Goal: Information Seeking & Learning: Learn about a topic

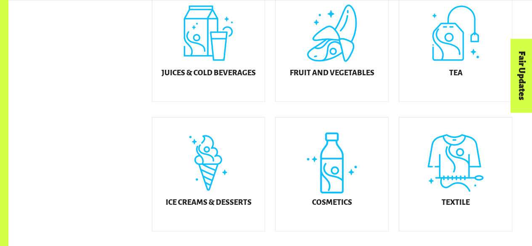
scroll to position [388, 0]
click at [490, 191] on div "Textile" at bounding box center [455, 174] width 113 height 114
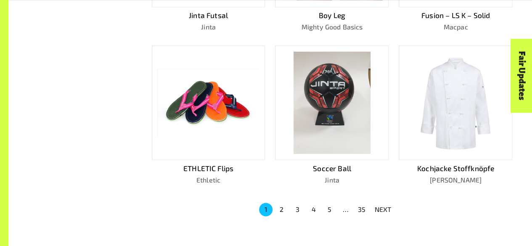
scroll to position [508, 0]
click at [281, 204] on button "2" at bounding box center [281, 208] width 13 height 13
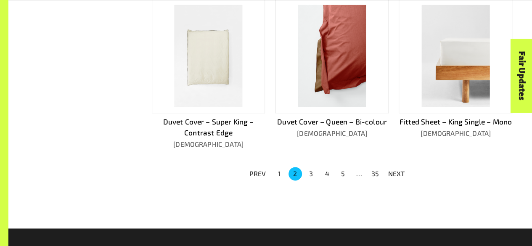
scroll to position [543, 0]
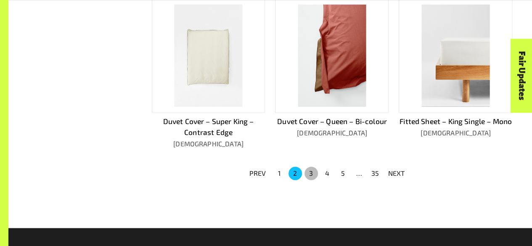
click at [312, 180] on button "3" at bounding box center [310, 173] width 13 height 13
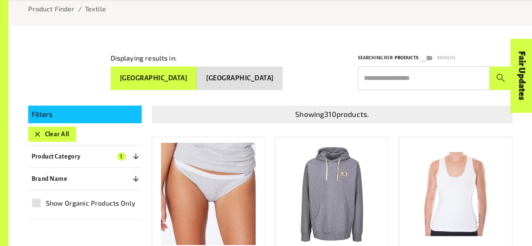
scroll to position [100, 0]
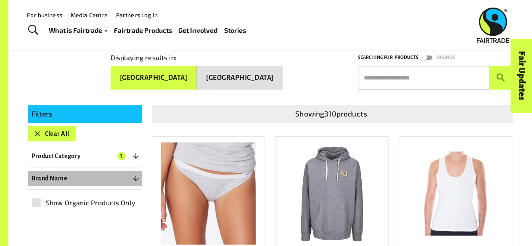
click at [99, 175] on button "Brand Name 0" at bounding box center [85, 178] width 114 height 15
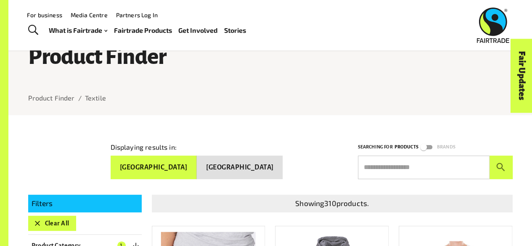
scroll to position [0, 0]
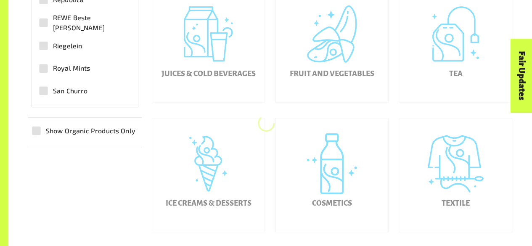
scroll to position [388, 0]
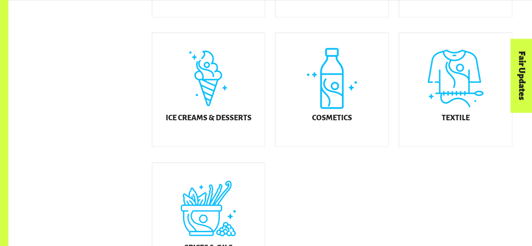
scroll to position [473, 0]
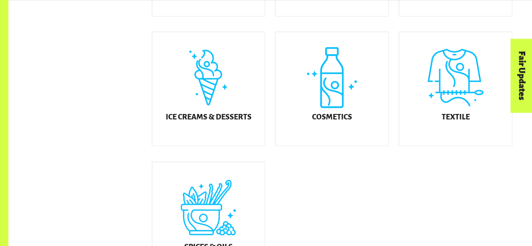
click at [327, 105] on div "Cosmetics" at bounding box center [331, 89] width 113 height 114
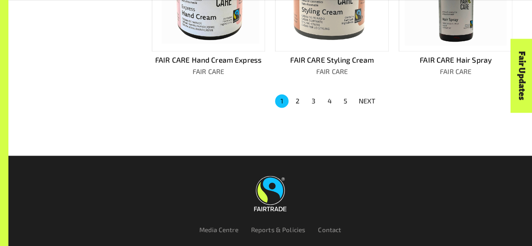
scroll to position [615, 0]
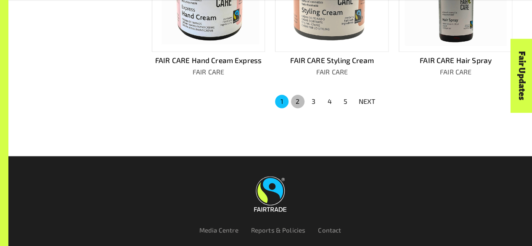
click at [301, 101] on button "2" at bounding box center [297, 101] width 13 height 13
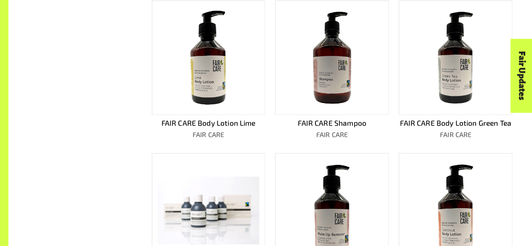
scroll to position [654, 0]
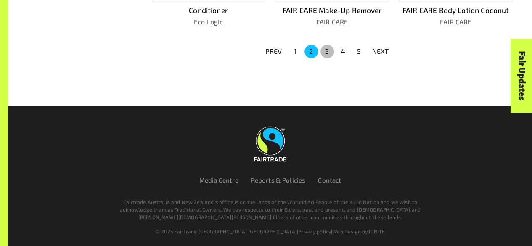
click at [329, 53] on button "3" at bounding box center [326, 51] width 13 height 13
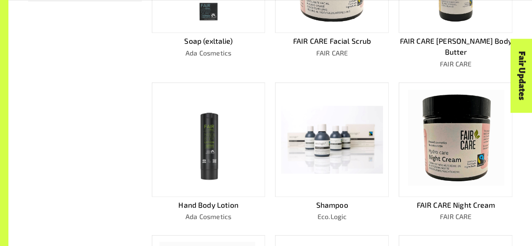
scroll to position [495, 0]
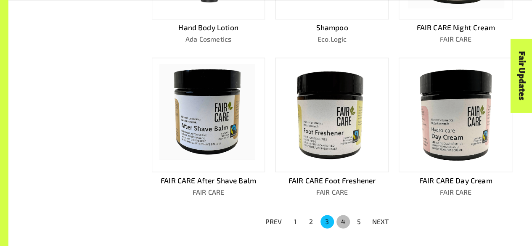
click at [341, 215] on button "4" at bounding box center [342, 221] width 13 height 13
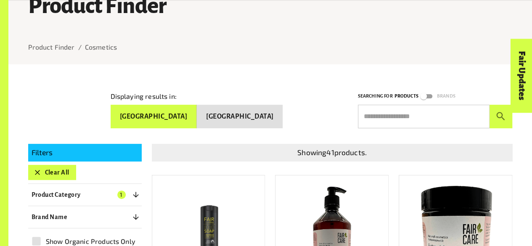
scroll to position [84, 0]
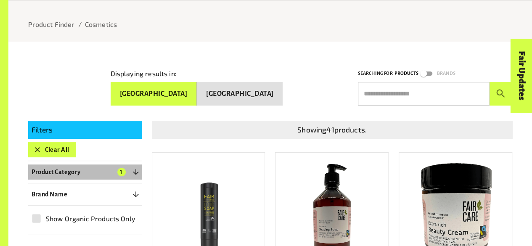
click at [115, 169] on button "Product Category 1" at bounding box center [85, 171] width 114 height 15
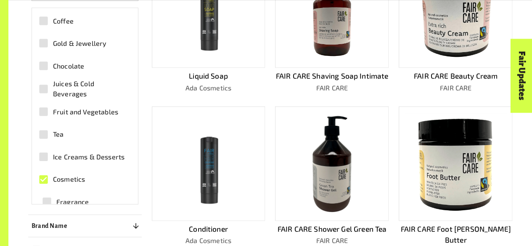
scroll to position [283, 0]
click at [75, 182] on span "Cosmetics" at bounding box center [69, 179] width 32 height 10
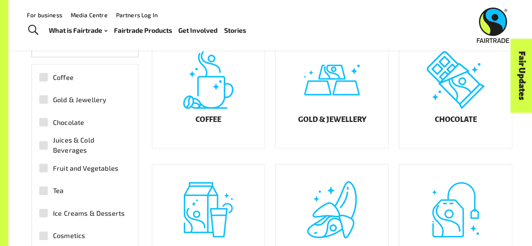
scroll to position [217, 0]
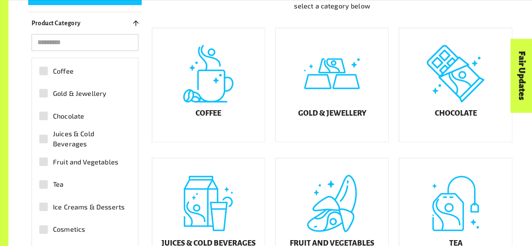
click at [66, 116] on span "Chocolate" at bounding box center [68, 116] width 31 height 10
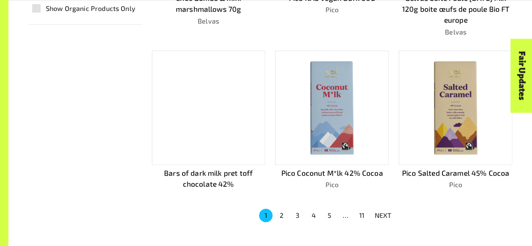
scroll to position [525, 0]
click at [282, 215] on button "2" at bounding box center [281, 214] width 13 height 13
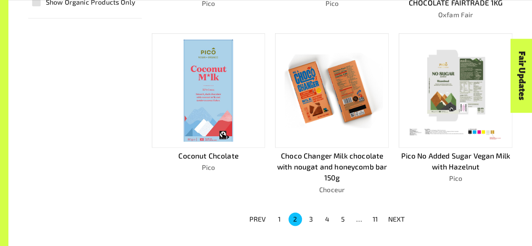
scroll to position [530, 0]
click at [312, 220] on button "3" at bounding box center [310, 219] width 13 height 13
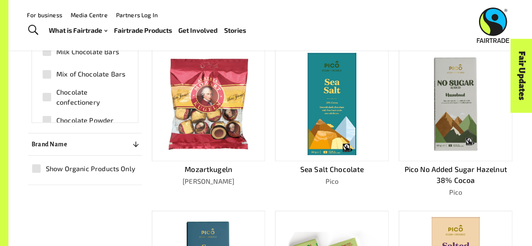
scroll to position [292, 0]
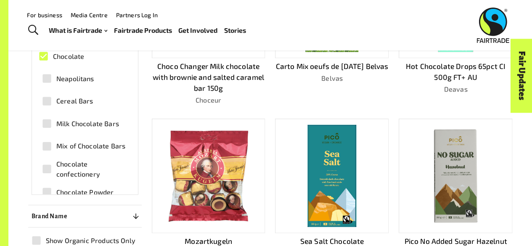
click at [89, 62] on label "Chocolate" at bounding box center [80, 56] width 93 height 19
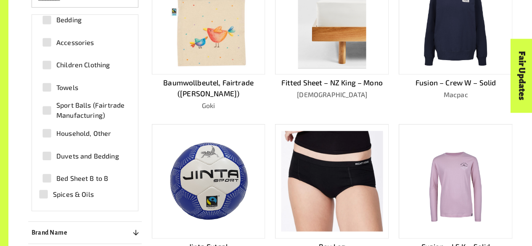
scroll to position [146, 0]
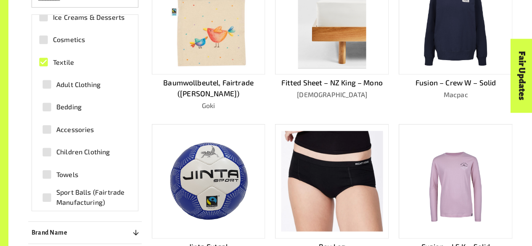
click at [97, 127] on label "Accessories" at bounding box center [81, 129] width 89 height 19
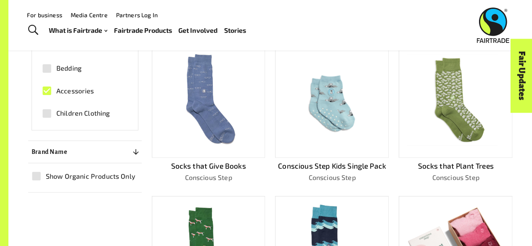
scroll to position [103, 0]
click at [69, 95] on span "Accessories" at bounding box center [75, 92] width 38 height 10
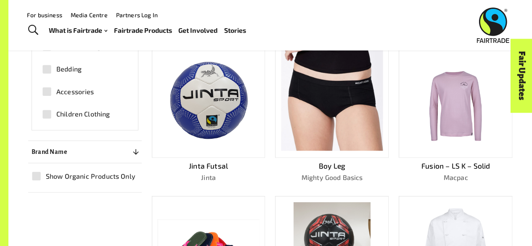
click at [74, 74] on label "Bedding" at bounding box center [81, 69] width 89 height 19
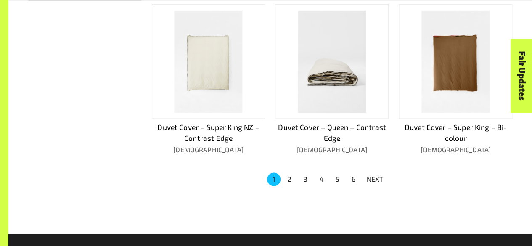
scroll to position [549, 0]
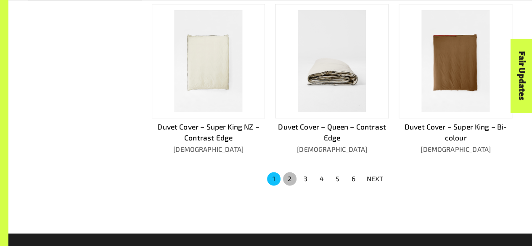
click at [293, 173] on button "2" at bounding box center [289, 178] width 13 height 13
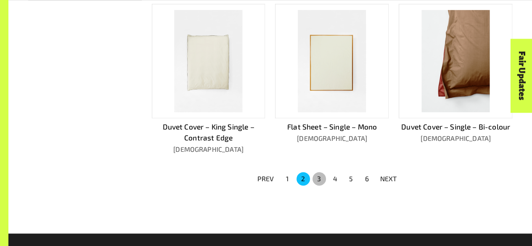
click at [316, 177] on button "3" at bounding box center [318, 178] width 13 height 13
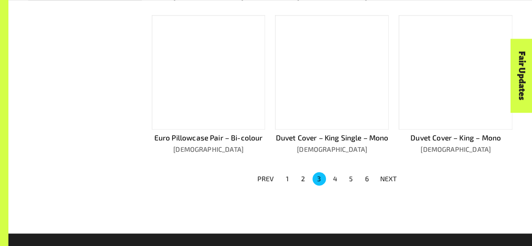
scroll to position [560, 0]
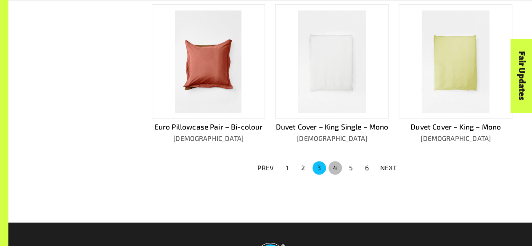
click at [337, 174] on button "4" at bounding box center [334, 167] width 13 height 13
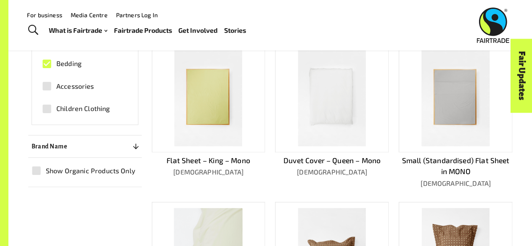
scroll to position [362, 0]
click at [90, 71] on label "Bedding" at bounding box center [81, 63] width 89 height 19
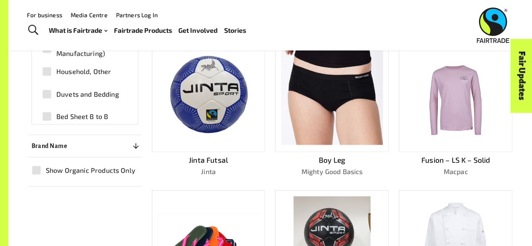
scroll to position [234, 0]
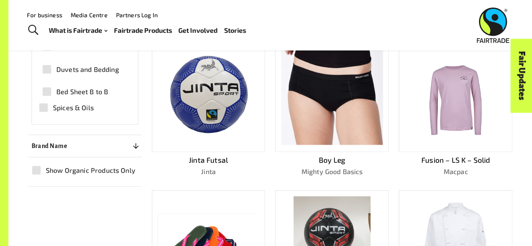
click at [87, 74] on span "Duvets and Bedding" at bounding box center [87, 69] width 63 height 10
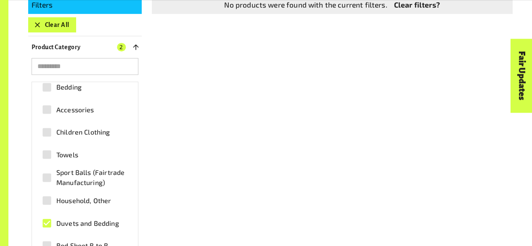
scroll to position [209, 0]
click at [96, 226] on label "Duvets and Bedding" at bounding box center [81, 223] width 89 height 19
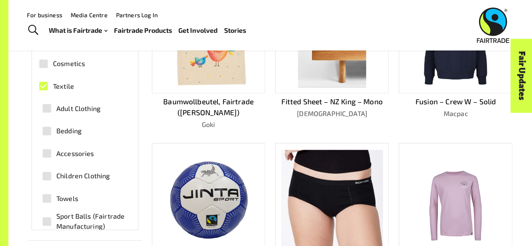
scroll to position [138, 0]
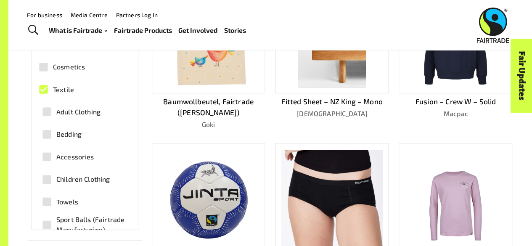
click at [94, 116] on span "Adult Clothing" at bounding box center [78, 112] width 44 height 10
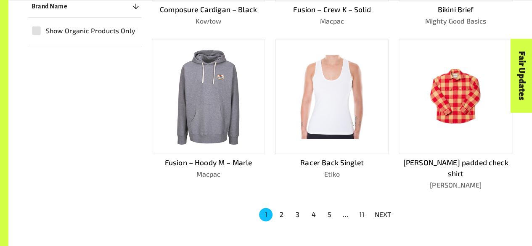
scroll to position [503, 0]
click at [282, 207] on button "2" at bounding box center [281, 213] width 13 height 13
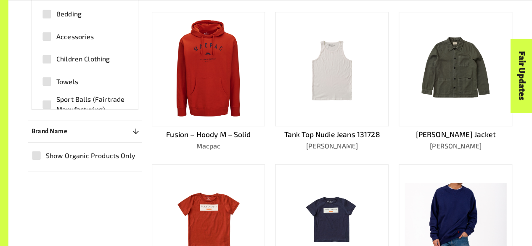
scroll to position [390, 0]
